Goal: Task Accomplishment & Management: Manage account settings

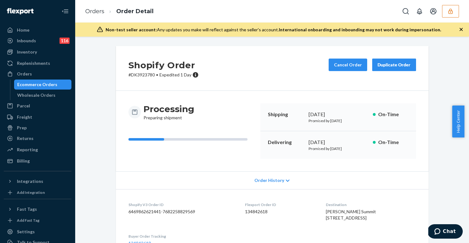
scroll to position [572, 0]
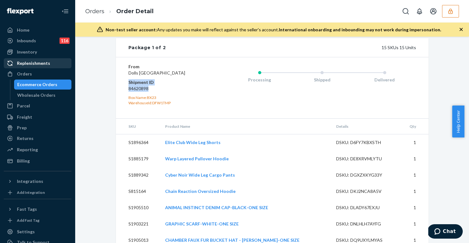
click at [25, 61] on div "Replenishments" at bounding box center [33, 63] width 33 height 6
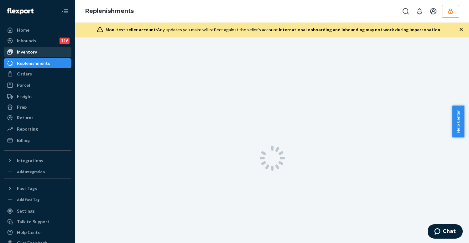
click at [28, 50] on div "Inventory" at bounding box center [27, 52] width 20 height 6
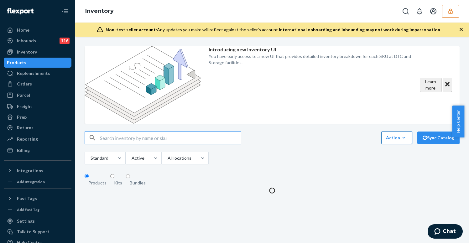
click at [401, 135] on icon "button" at bounding box center [404, 138] width 6 height 6
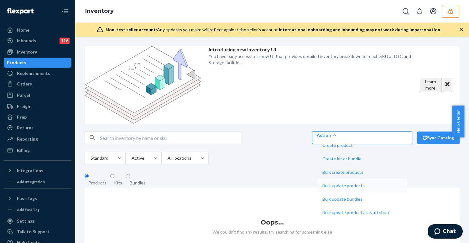
click at [391, 184] on span "Bulk update products" at bounding box center [356, 186] width 68 height 4
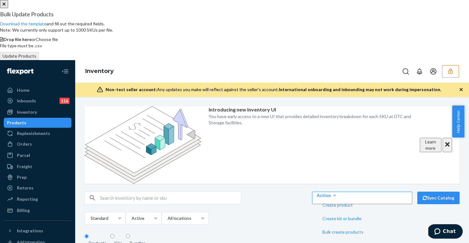
click at [58, 42] on span "Choose file" at bounding box center [47, 39] width 22 height 5
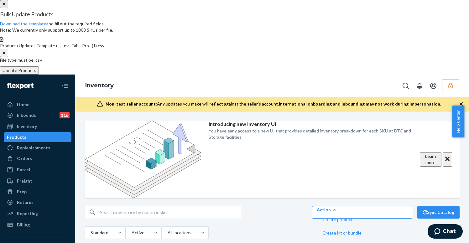
click at [39, 75] on button "Update Products" at bounding box center [19, 70] width 39 height 8
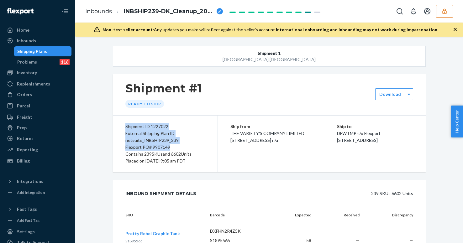
click at [447, 8] on icon "button" at bounding box center [444, 11] width 6 height 6
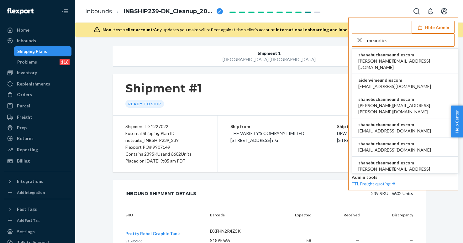
type input "meundies"
click at [396, 58] on span "aaronjhon.ygay@awesomecx.com" at bounding box center [404, 64] width 93 height 13
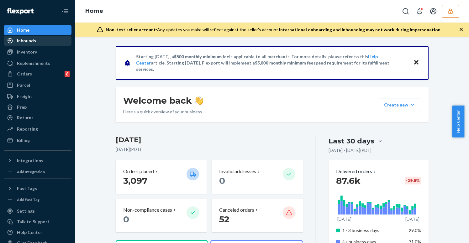
click at [34, 39] on div "Inbounds" at bounding box center [26, 41] width 19 height 6
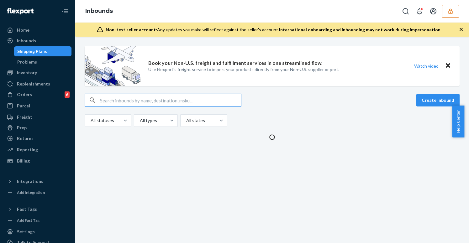
type input "9881827"
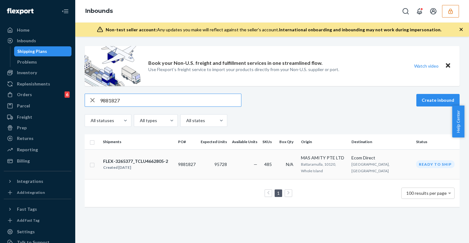
type input "9881827"
click at [227, 165] on td "95728" at bounding box center [213, 164] width 31 height 30
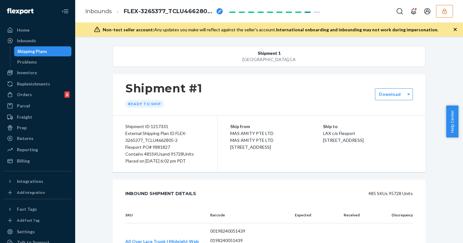
click at [163, 127] on div "Shipment ID 1217331" at bounding box center [165, 126] width 80 height 7
copy div "1217331"
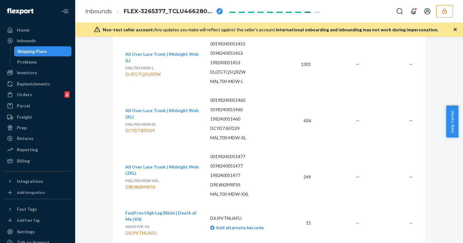
scroll to position [516, 0]
